Goal: Task Accomplishment & Management: Complete application form

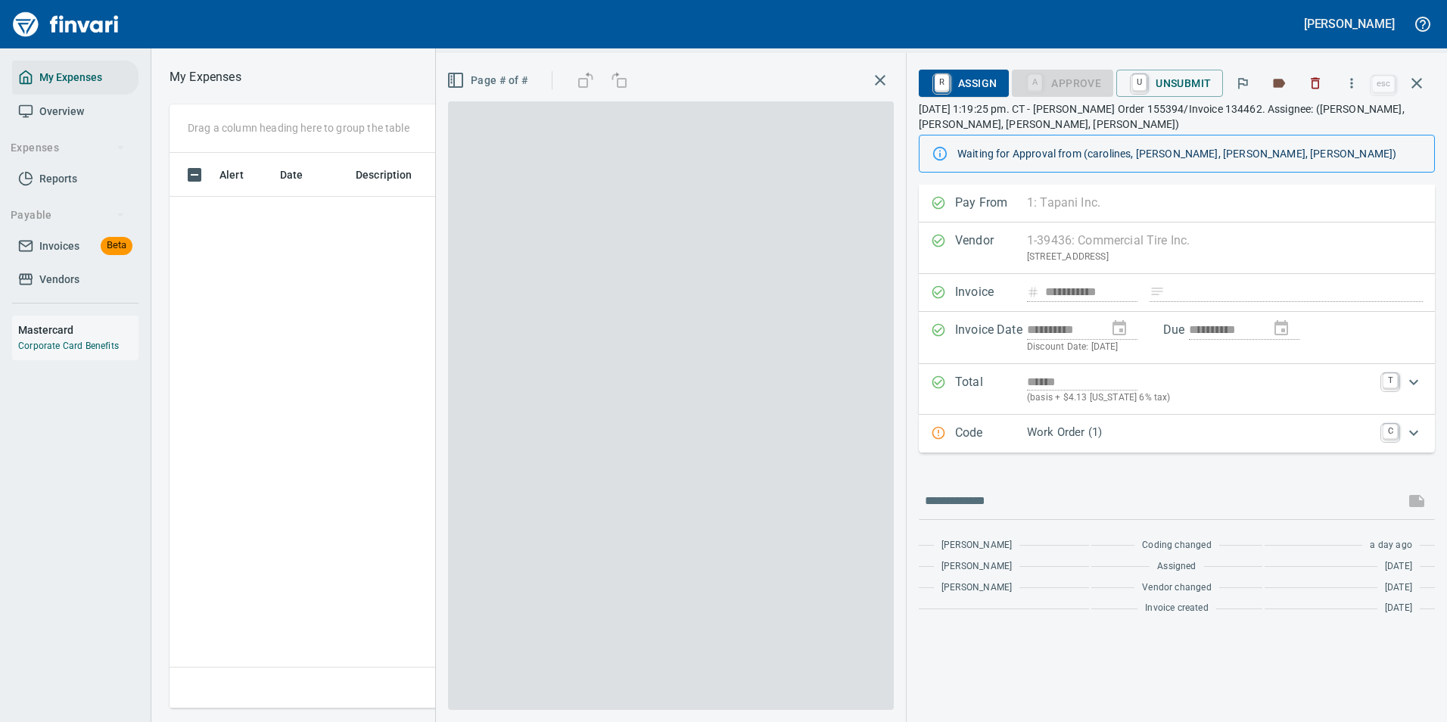
scroll to position [533, 858]
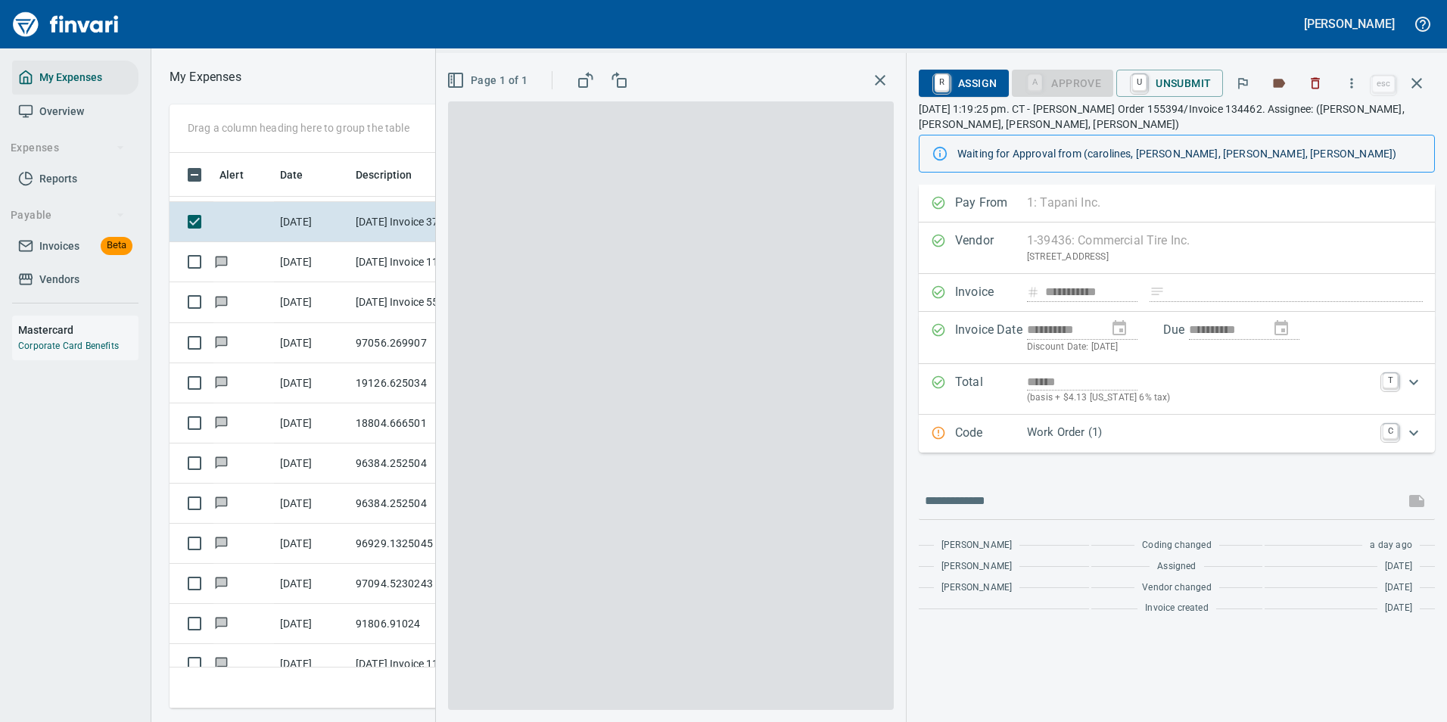
click at [1086, 434] on p "Work Order (1)" at bounding box center [1200, 432] width 347 height 17
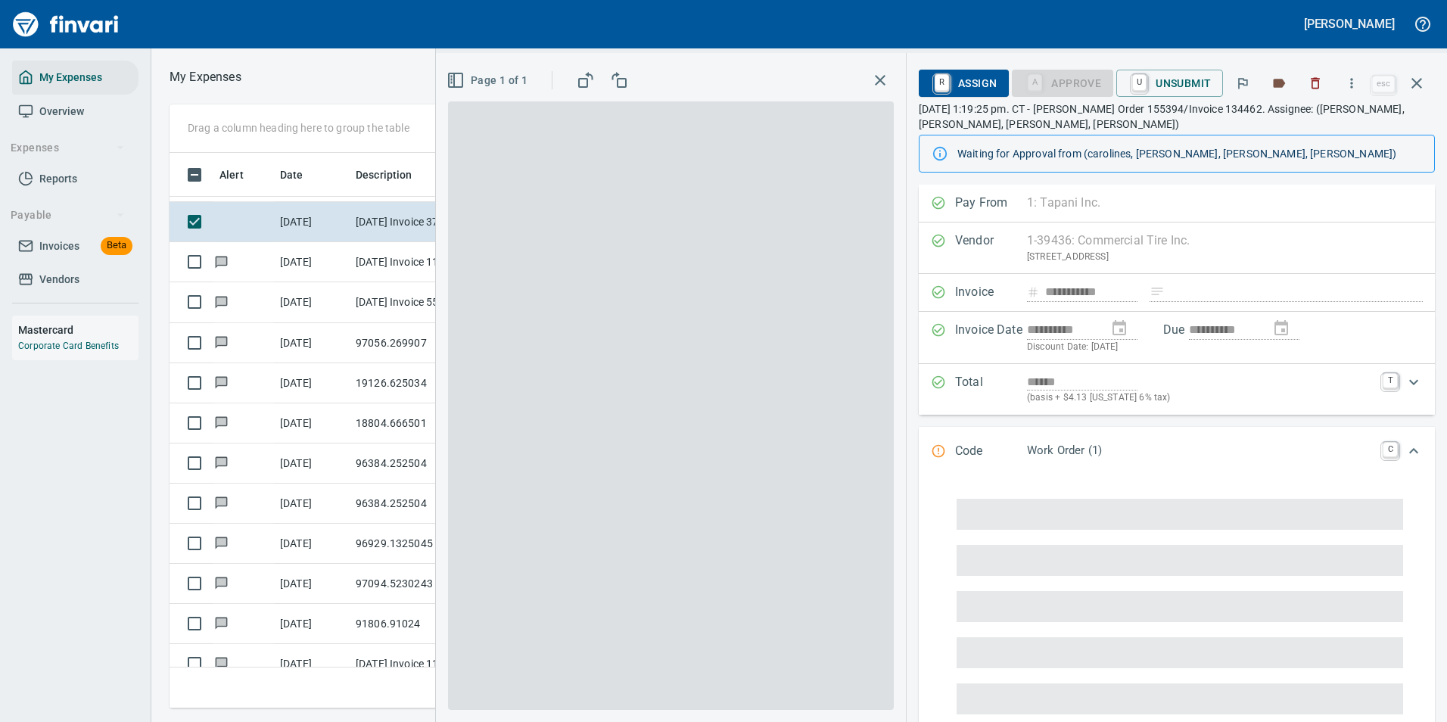
scroll to position [76, 0]
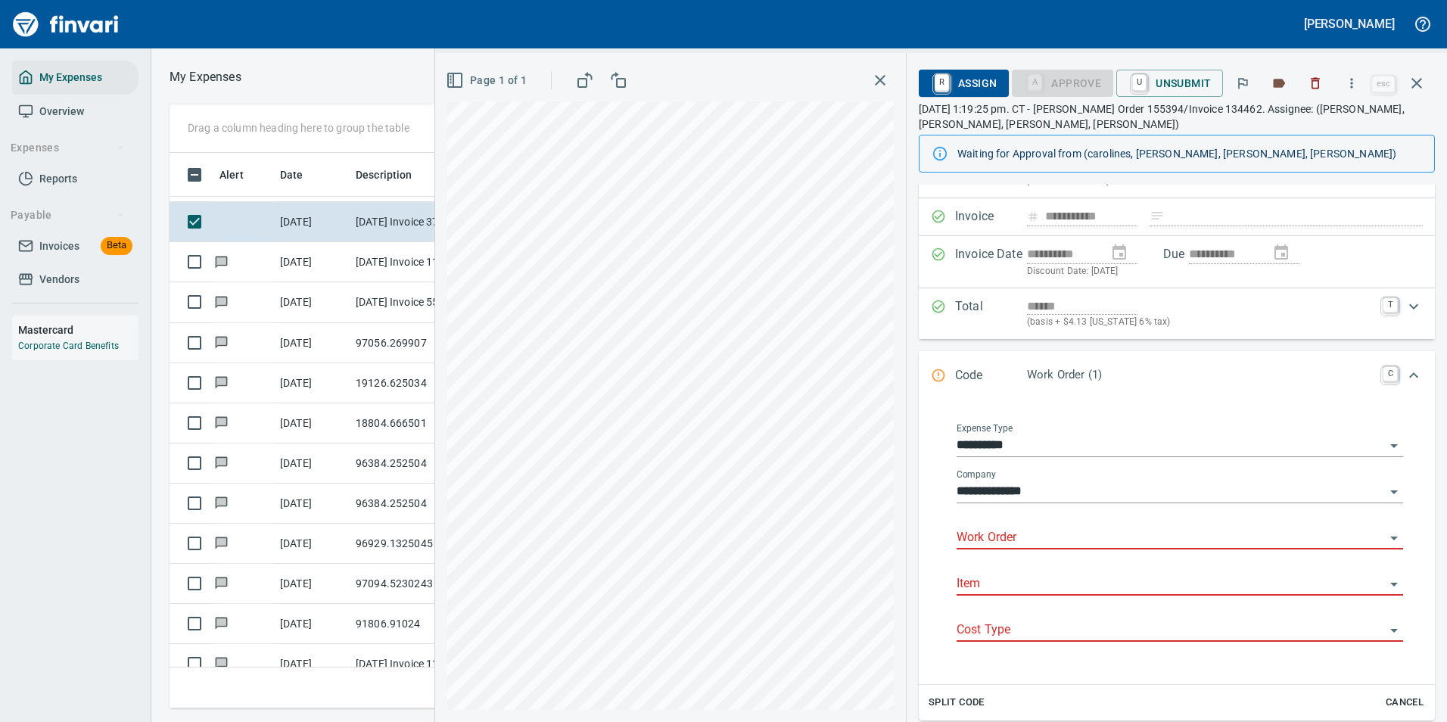
click at [985, 542] on input "Work Order" at bounding box center [1171, 538] width 428 height 21
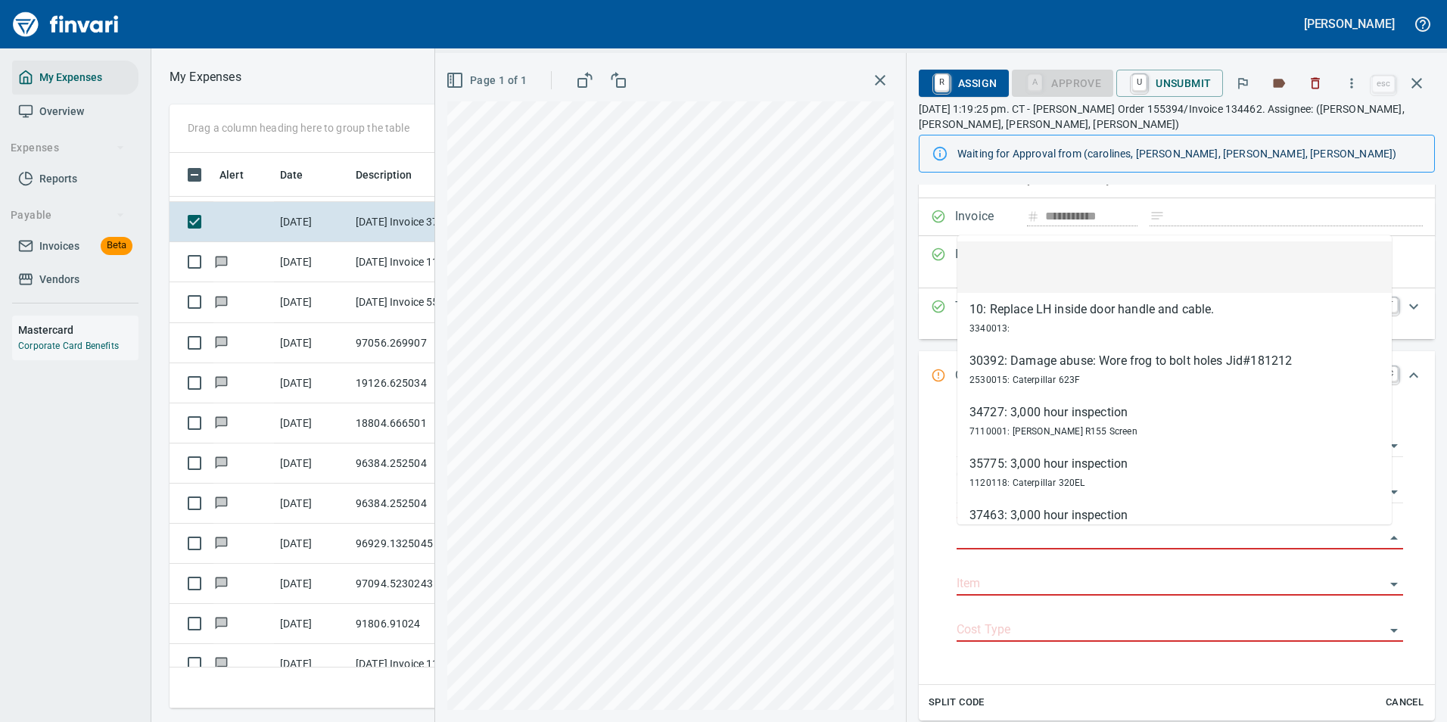
scroll to position [533, 858]
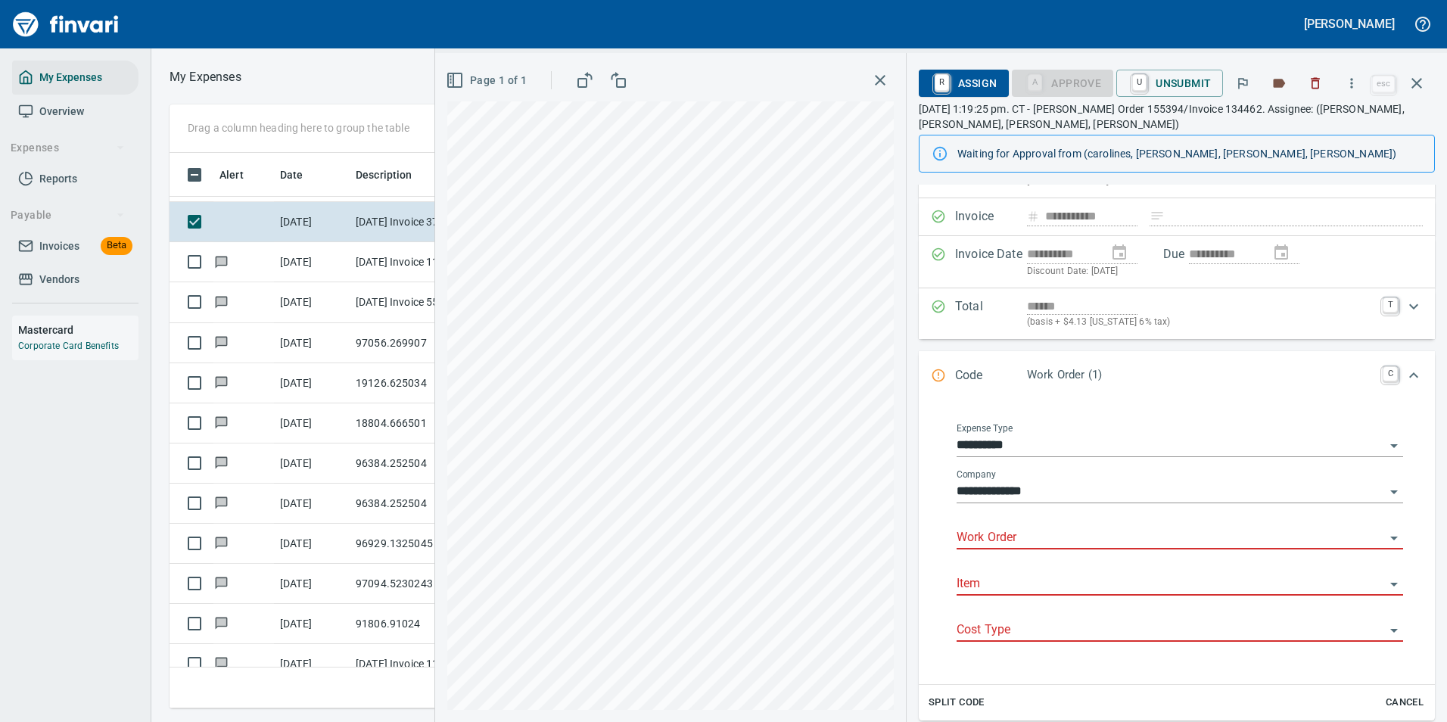
click at [1033, 534] on input "Work Order" at bounding box center [1171, 538] width 428 height 21
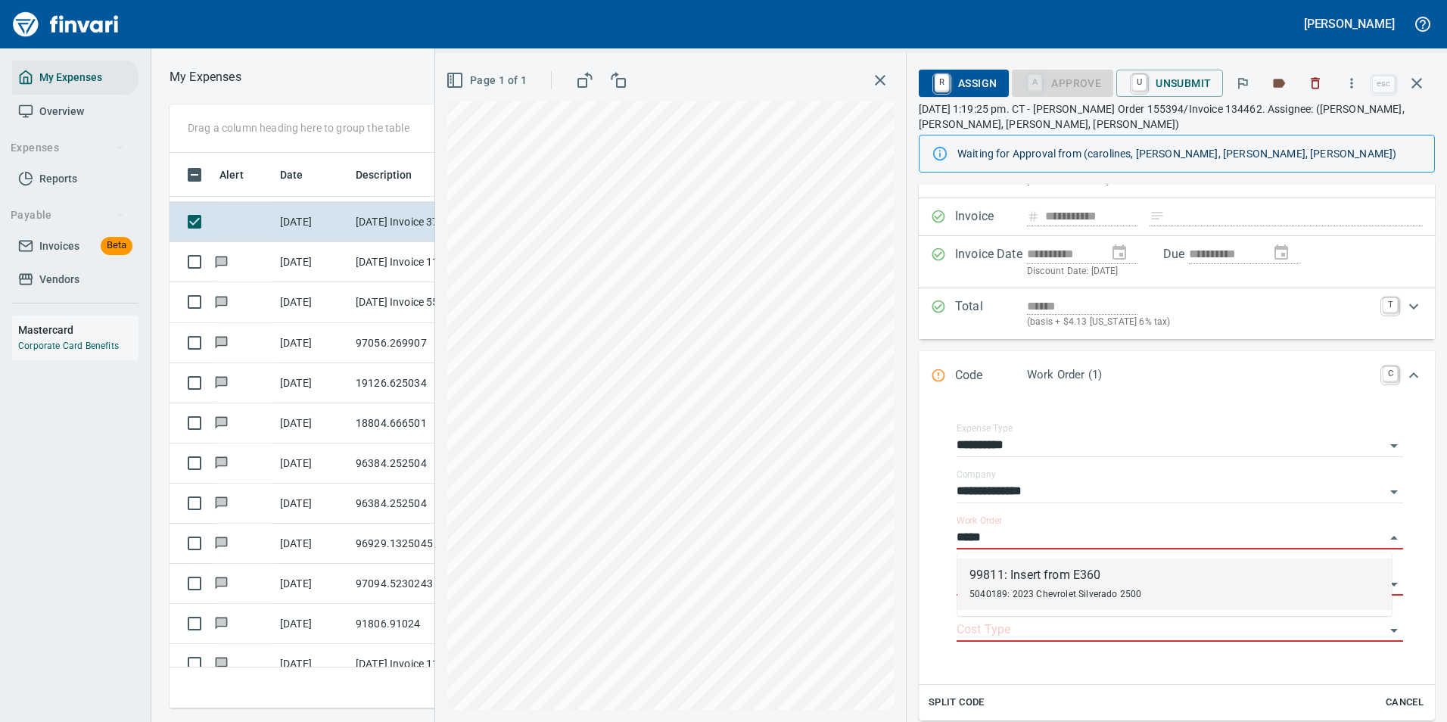
click at [1013, 581] on div "99811: Insert from E360" at bounding box center [1056, 575] width 172 height 18
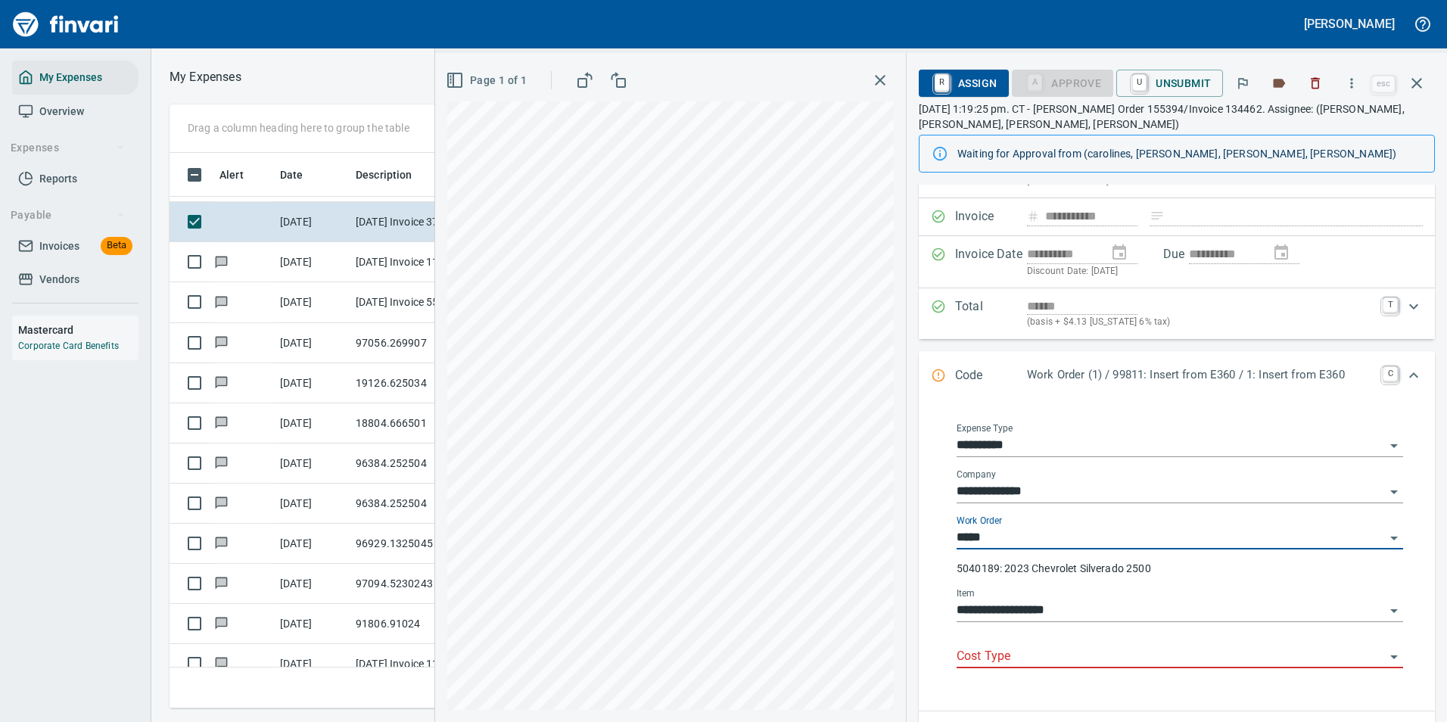
type input "**********"
click at [1005, 649] on input "Cost Type" at bounding box center [1171, 656] width 428 height 21
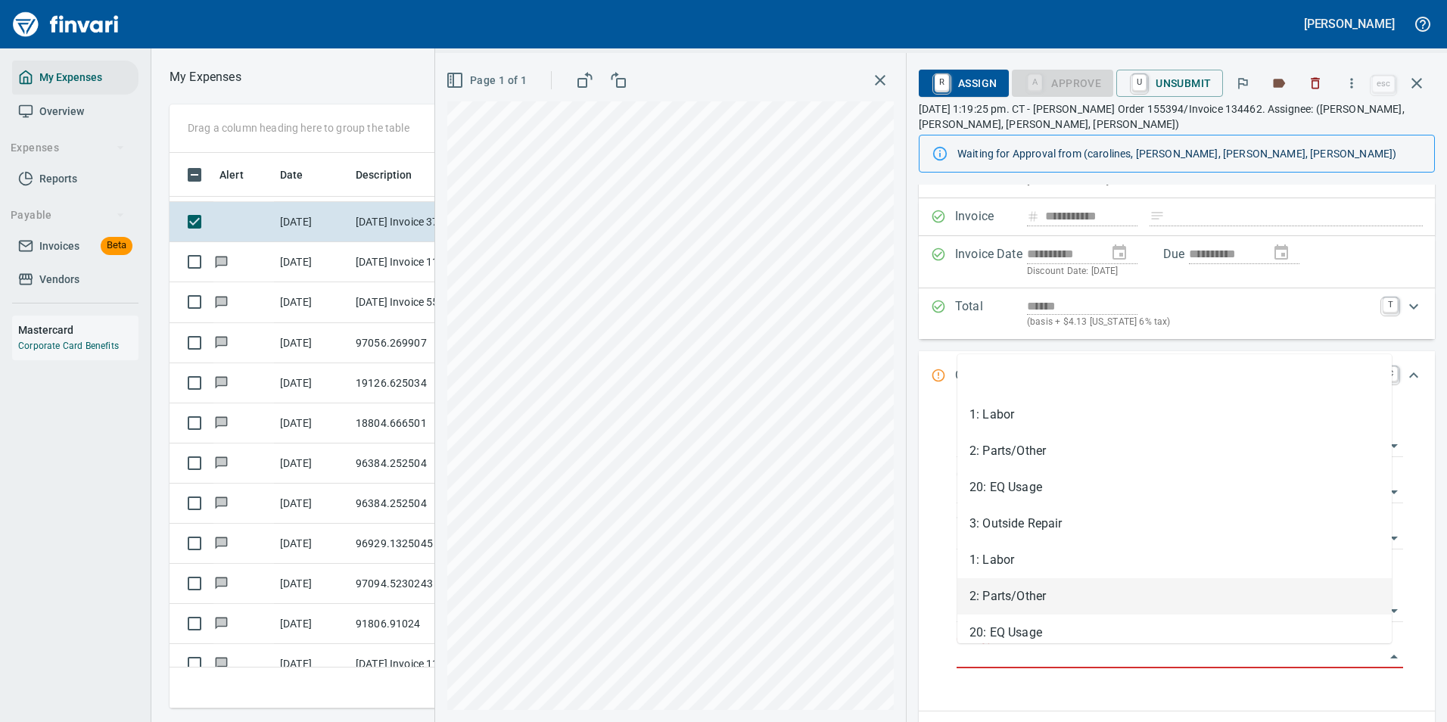
click at [1008, 604] on li "2: Parts/Other" at bounding box center [1175, 596] width 435 height 36
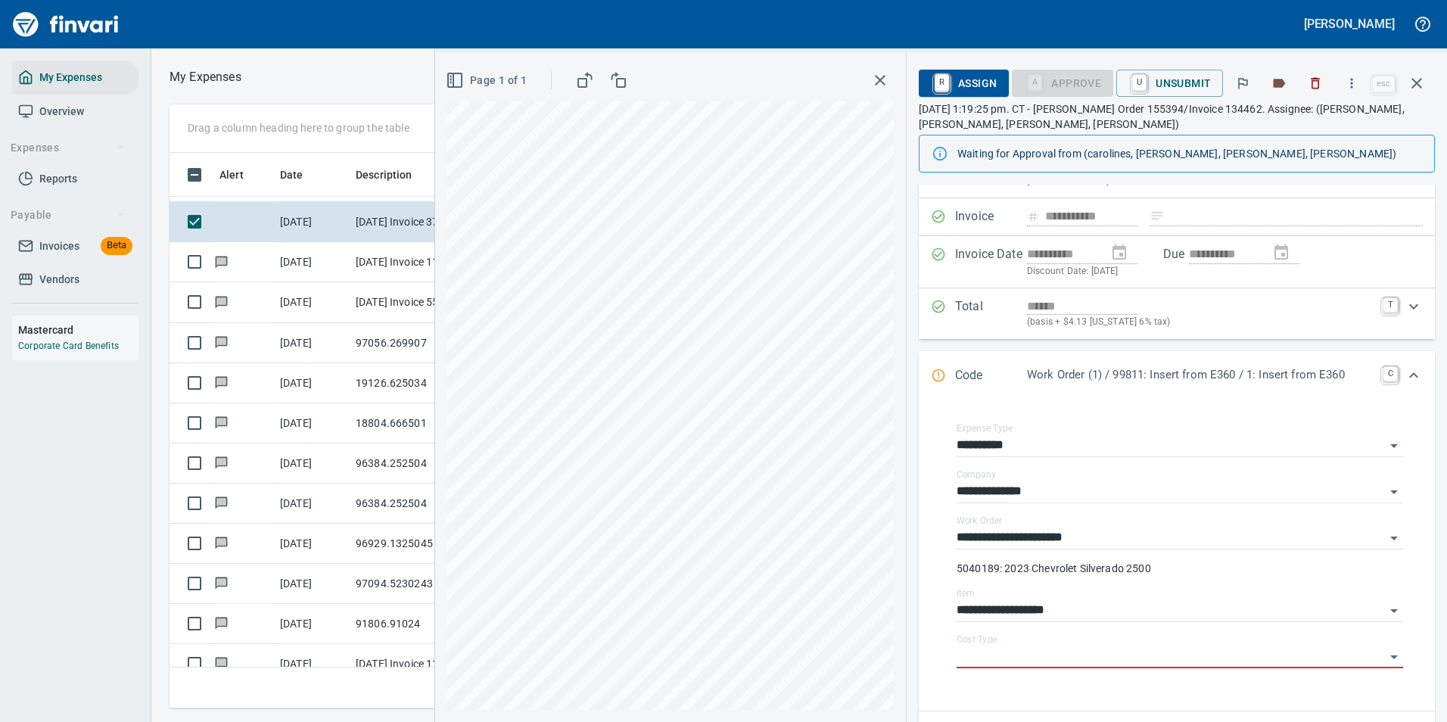
type input "**********"
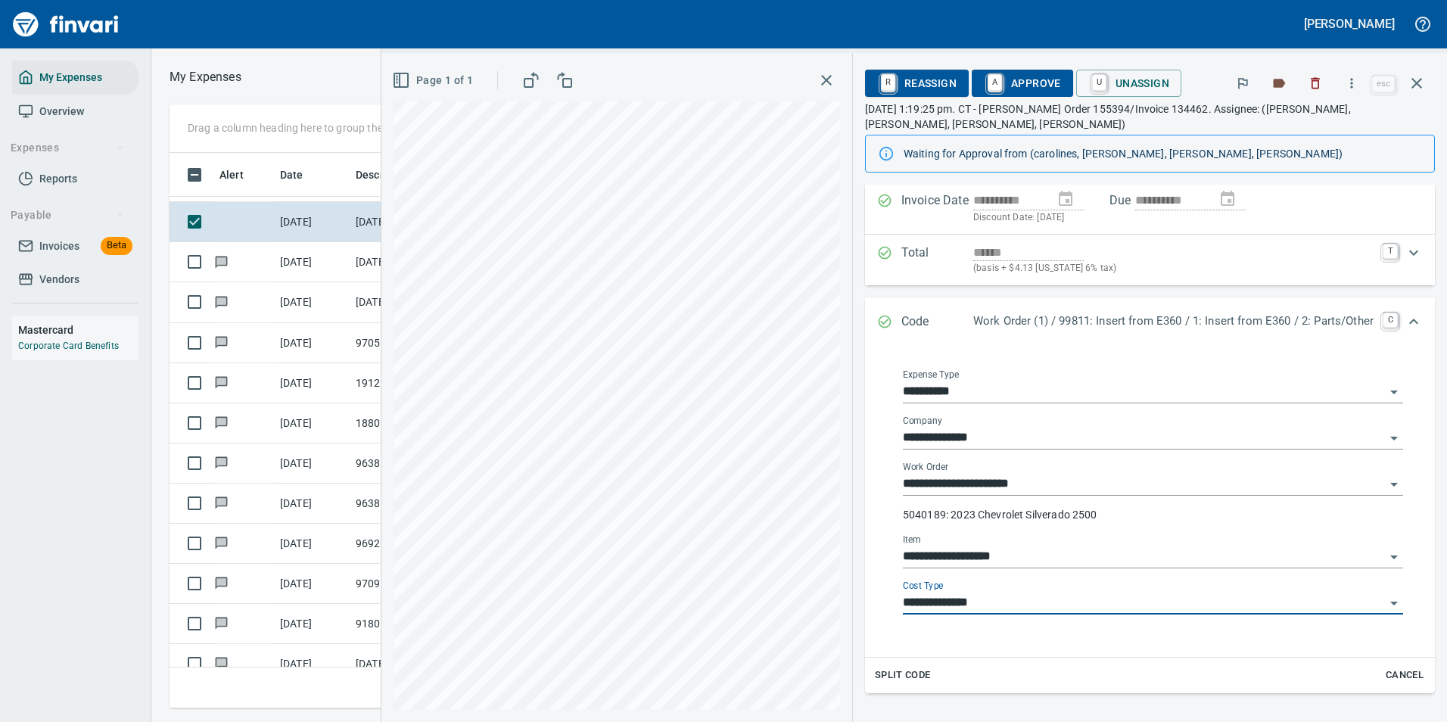
scroll to position [0, 0]
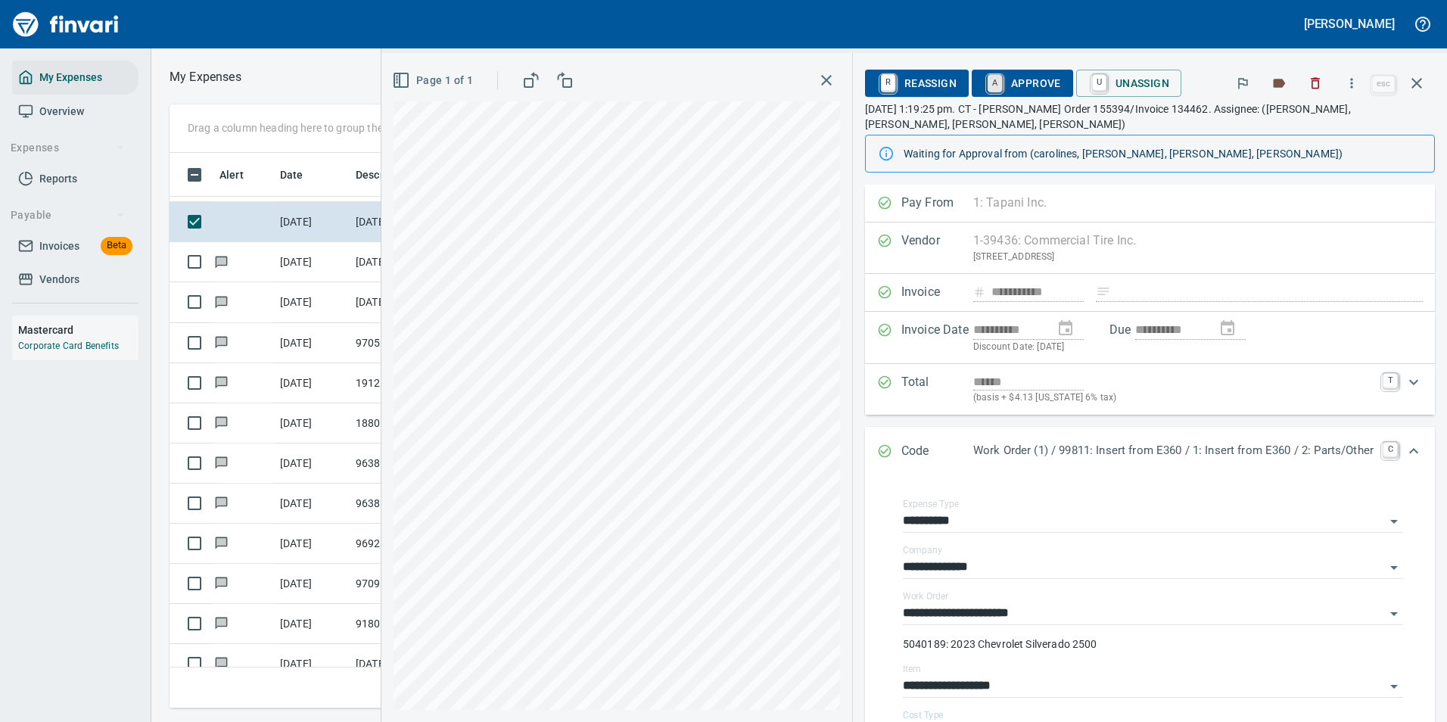
click at [988, 80] on link "A" at bounding box center [995, 83] width 14 height 17
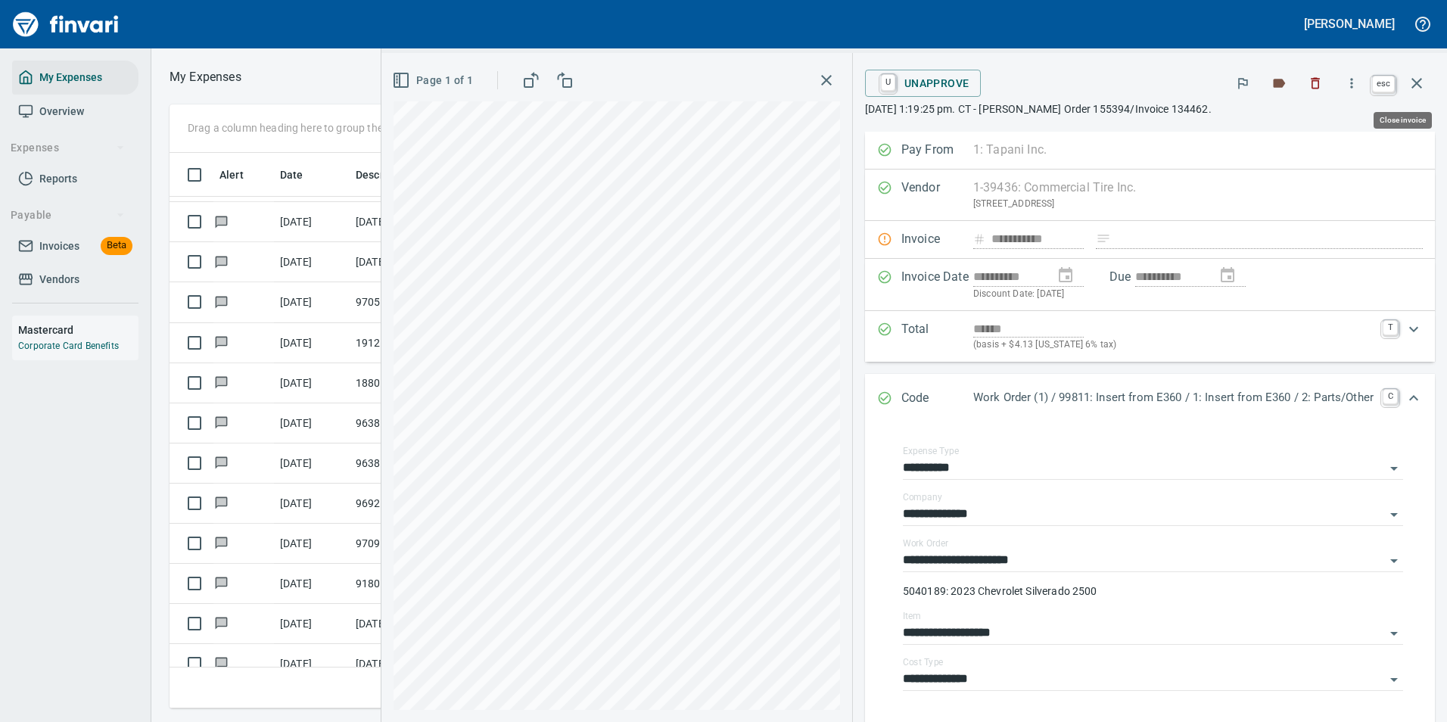
scroll to position [533, 858]
drag, startPoint x: 1422, startPoint y: 88, endPoint x: 700, endPoint y: 304, distance: 753.7
click at [1422, 88] on icon "button" at bounding box center [1417, 83] width 18 height 18
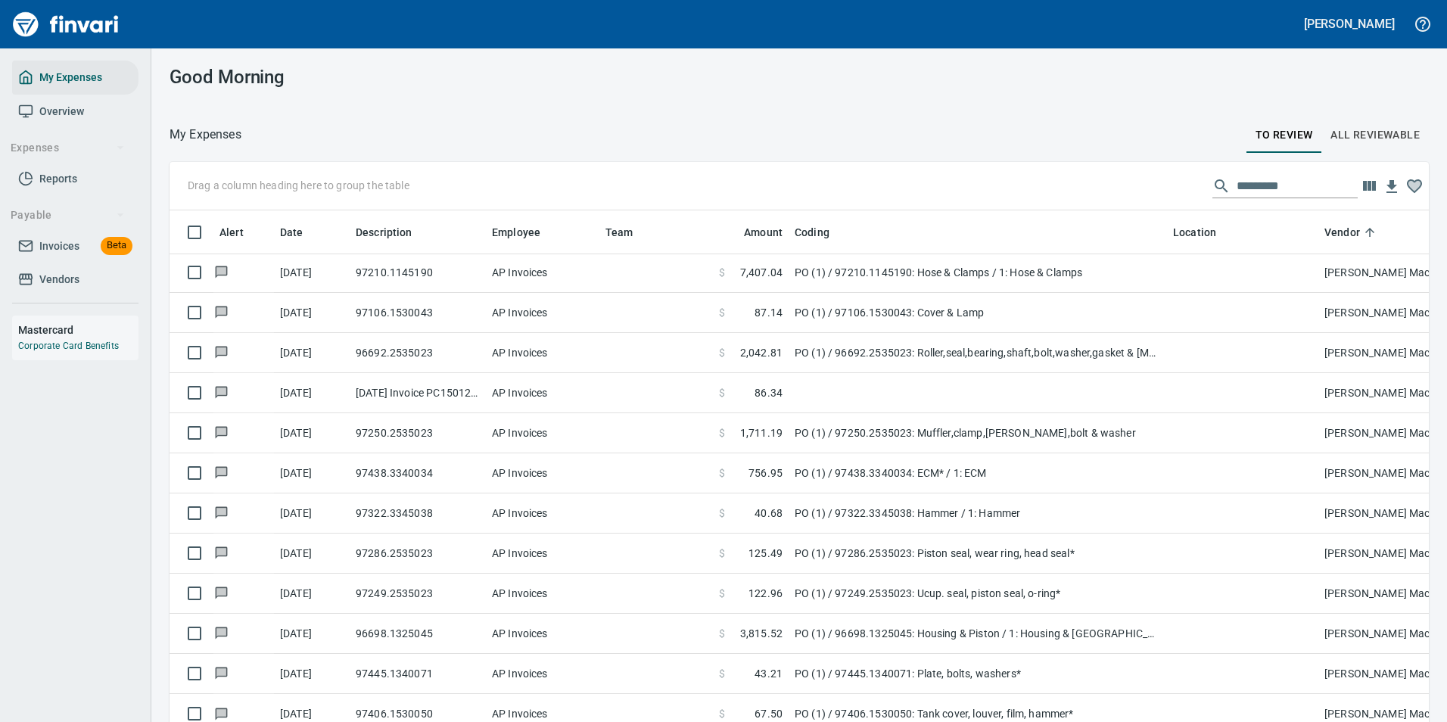
scroll to position [533, 1226]
click at [1263, 184] on input "text" at bounding box center [1297, 186] width 121 height 24
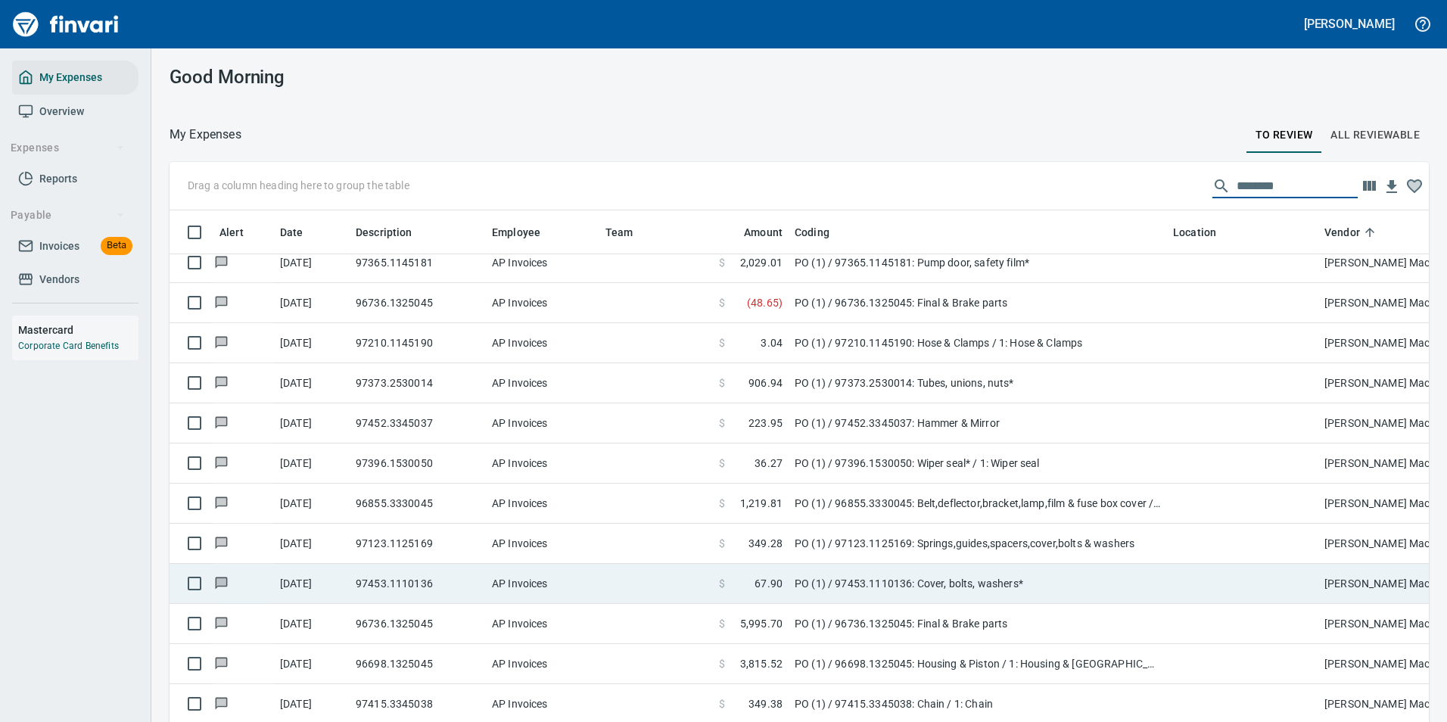
scroll to position [665, 0]
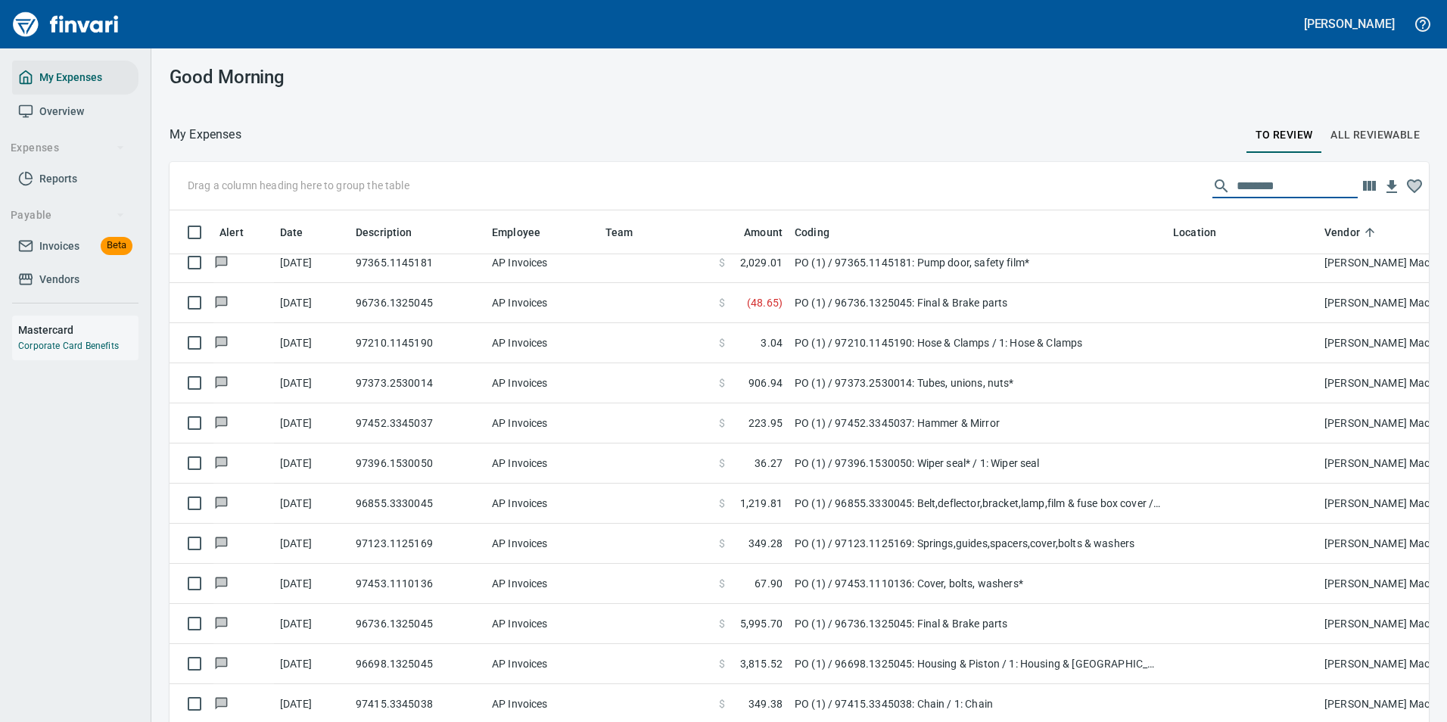
type input "********"
drag, startPoint x: 1287, startPoint y: 186, endPoint x: 1051, endPoint y: 204, distance: 236.8
click at [1051, 204] on div "Drag a column heading here to group the table ********" at bounding box center [800, 186] width 1260 height 48
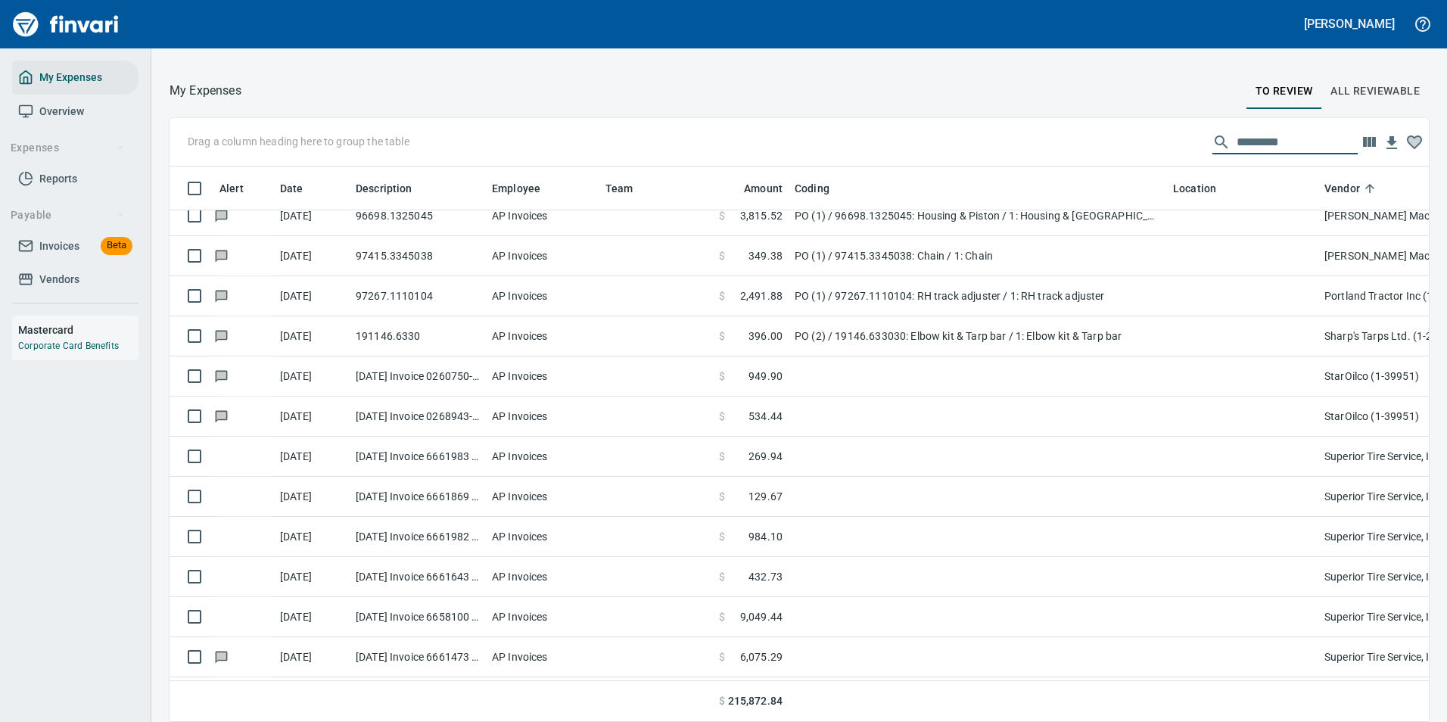
scroll to position [2730, 0]
